Goal: Information Seeking & Learning: Learn about a topic

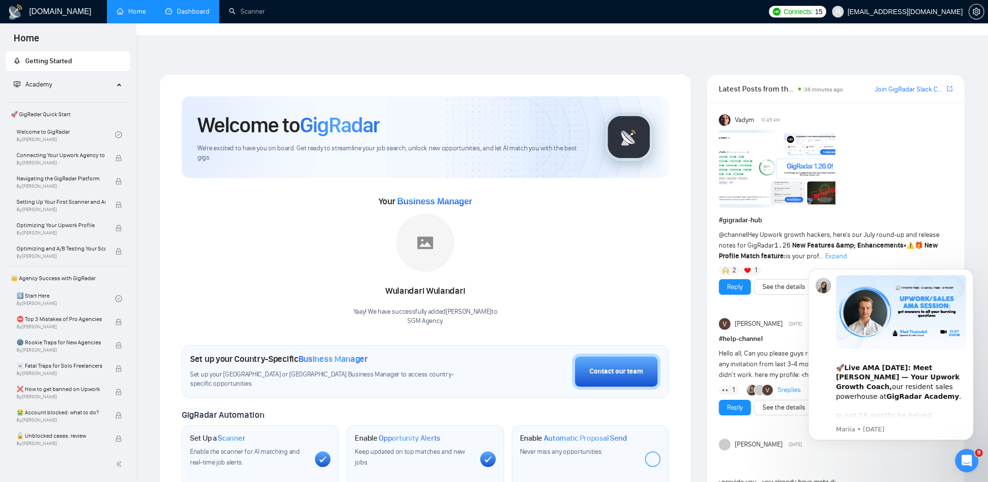
click at [194, 13] on link "Dashboard" at bounding box center [187, 11] width 44 height 8
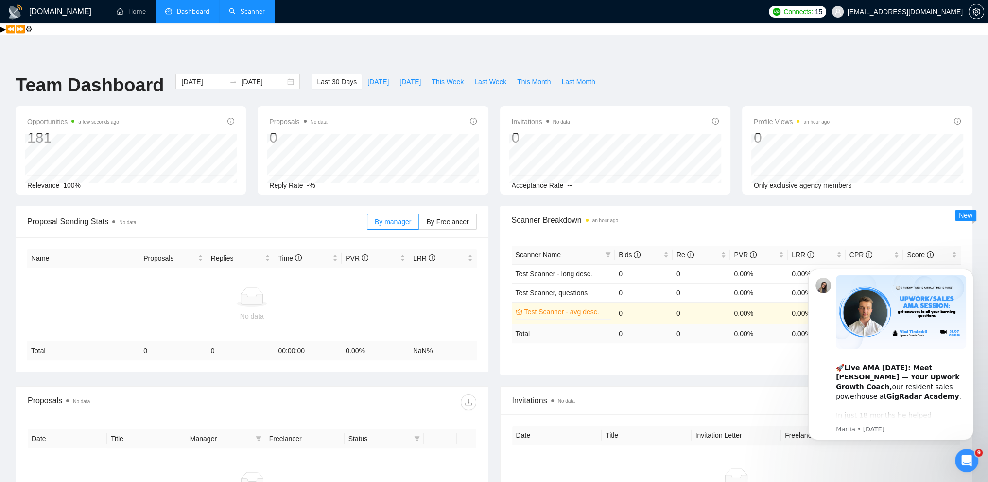
click at [255, 13] on link "Scanner" at bounding box center [247, 11] width 36 height 8
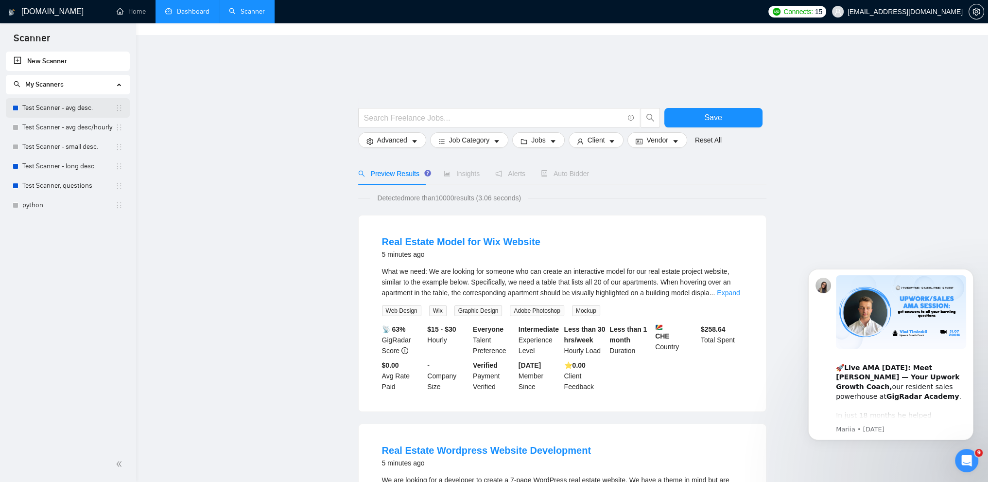
click at [67, 110] on link "Test Scanner - avg desc." at bounding box center [68, 107] width 93 height 19
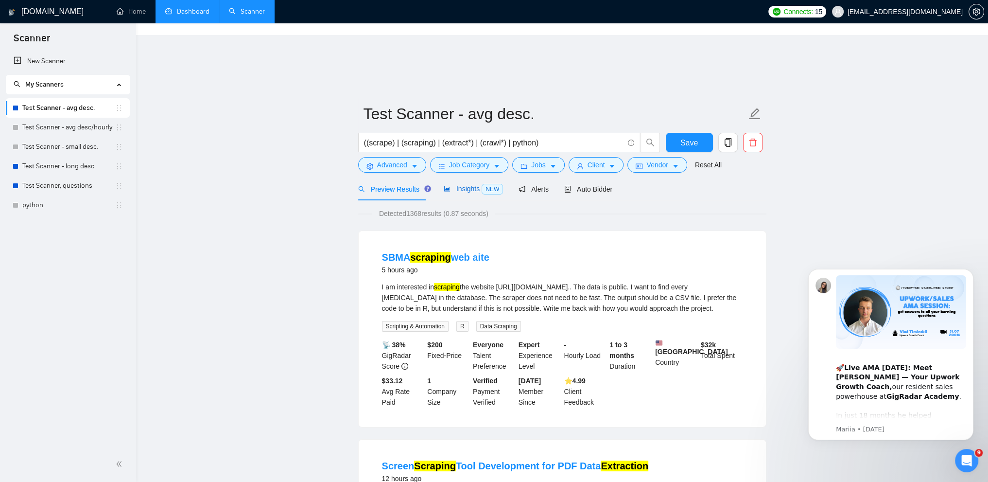
click at [466, 185] on span "Insights NEW" at bounding box center [473, 189] width 59 height 8
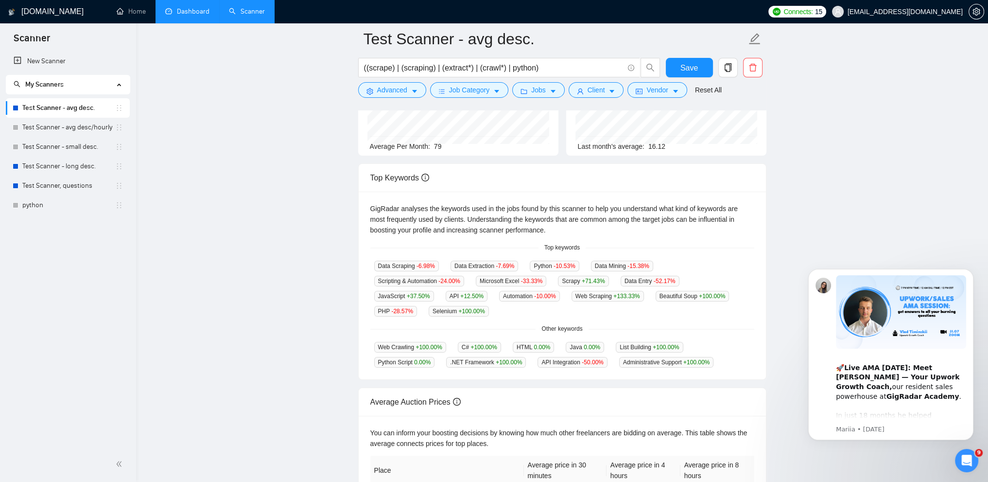
scroll to position [159, 0]
click at [264, 176] on main "Test Scanner - avg desc. ((scrape) | (scraping) | (extract*) | (crawl*) | pytho…" at bounding box center [562, 244] width 821 height 660
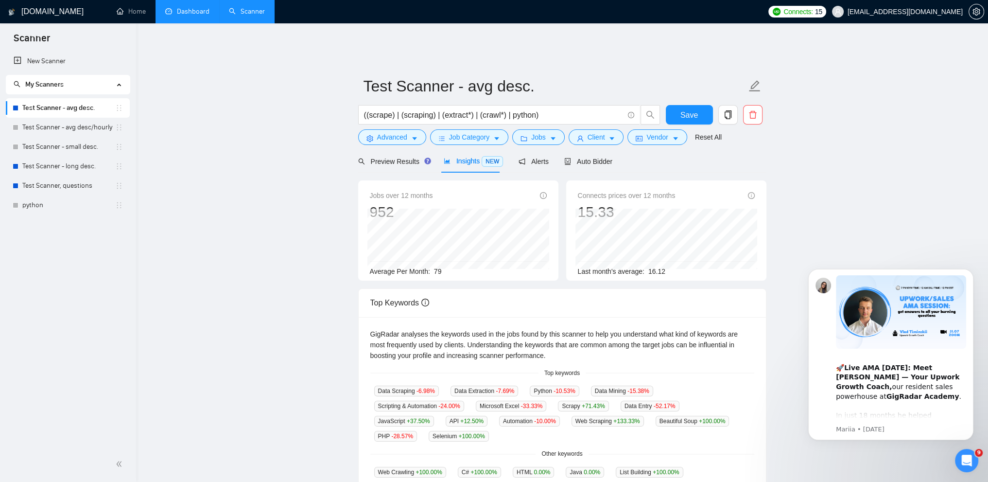
scroll to position [0, 0]
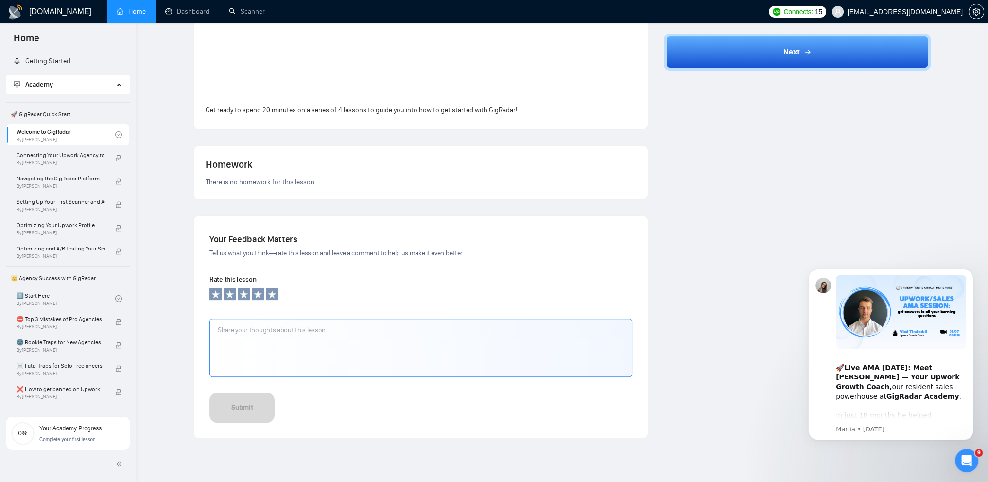
scroll to position [322, 0]
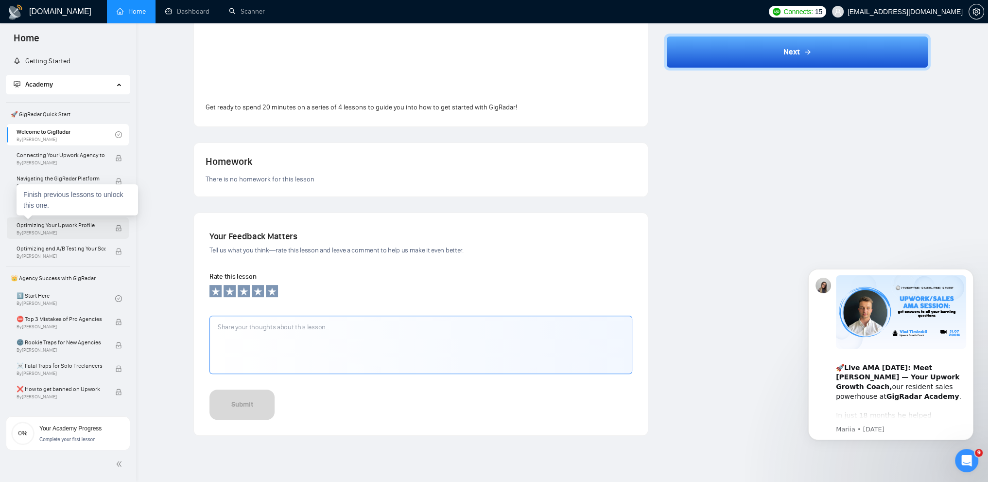
click at [68, 229] on span "Optimizing Your Upwork Profile" at bounding box center [61, 225] width 89 height 10
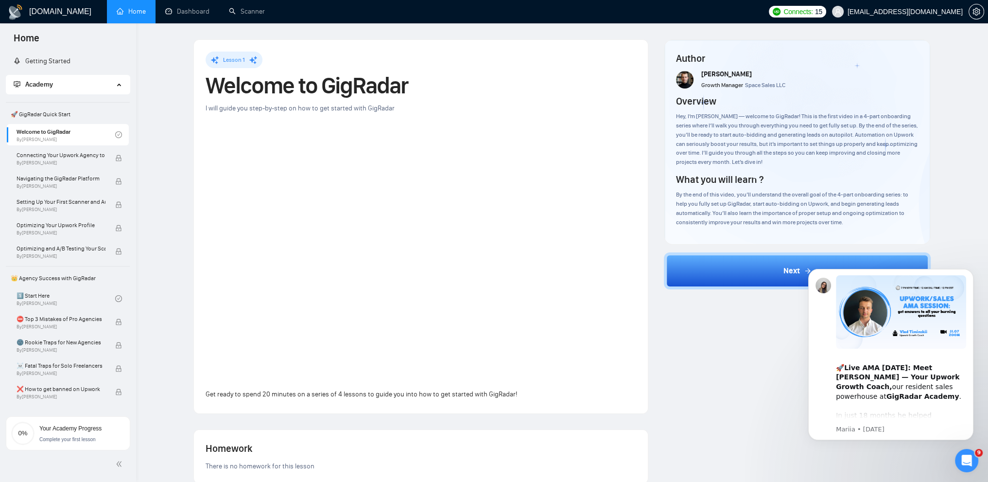
scroll to position [0, 0]
